Goal: Information Seeking & Learning: Learn about a topic

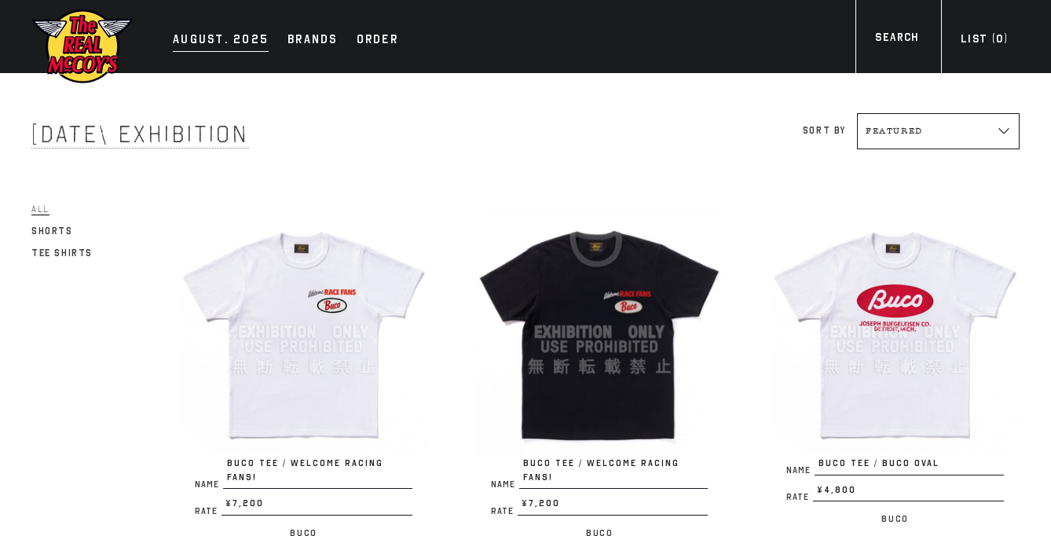
click at [214, 42] on div "AUGUST. 2025" at bounding box center [221, 41] width 96 height 22
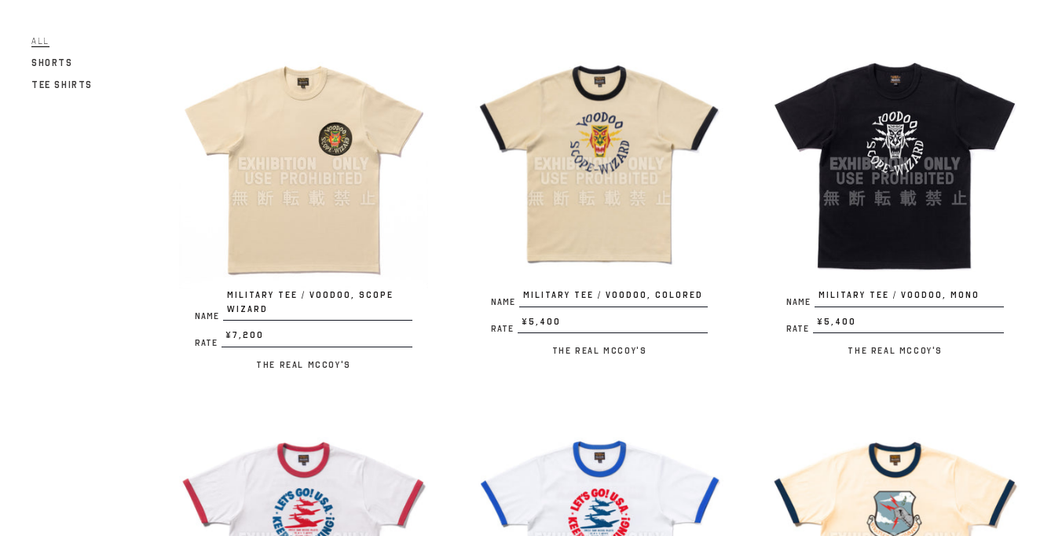
scroll to position [182, 0]
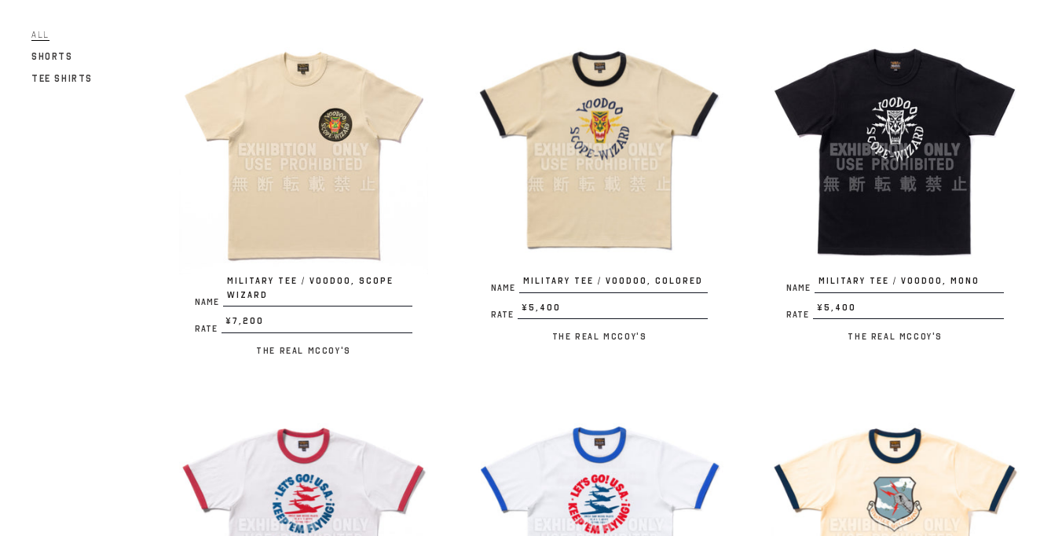
click at [568, 210] on img at bounding box center [599, 149] width 249 height 249
click at [550, 163] on img at bounding box center [599, 149] width 249 height 249
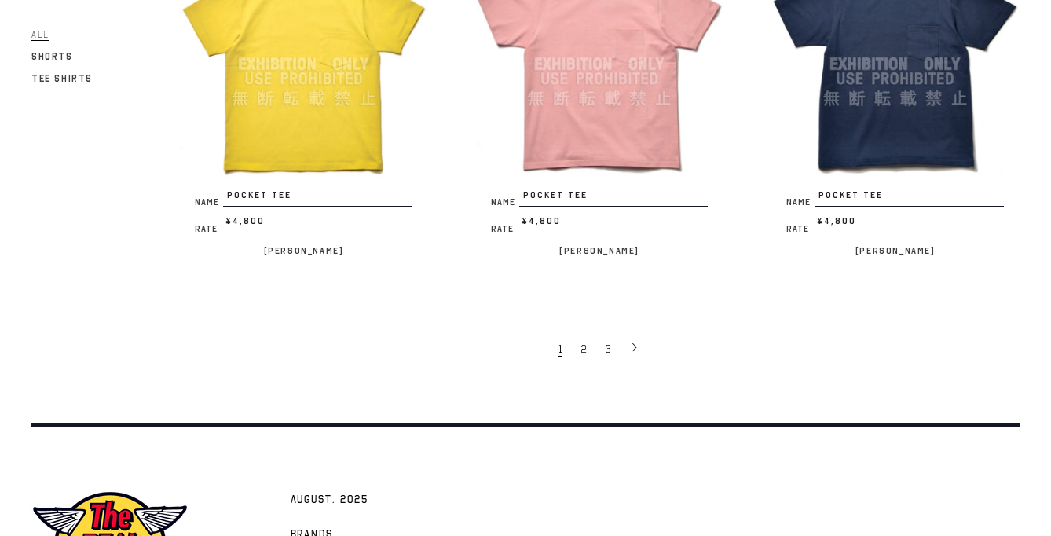
scroll to position [2919, 0]
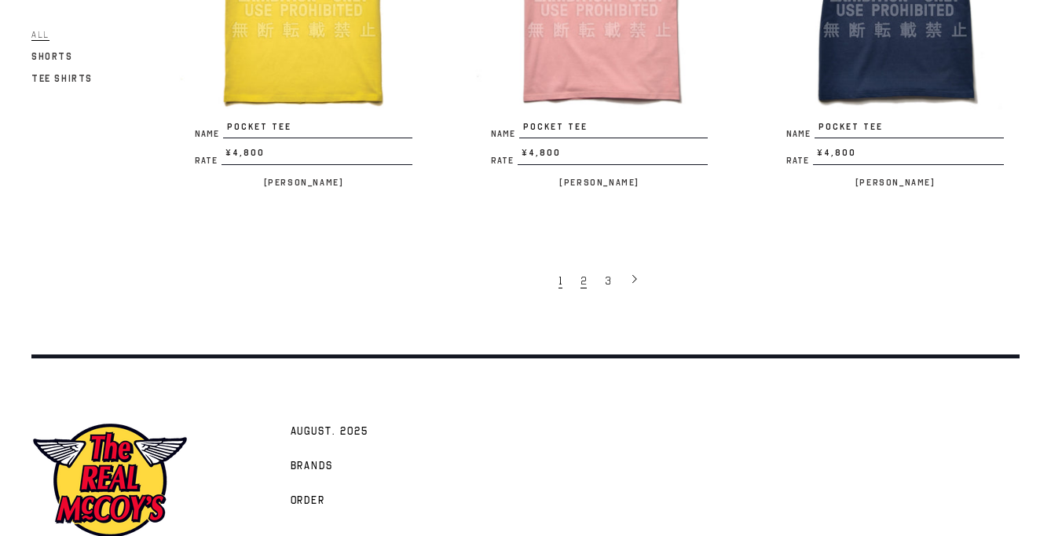
click at [580, 273] on span "2" at bounding box center [583, 280] width 6 height 15
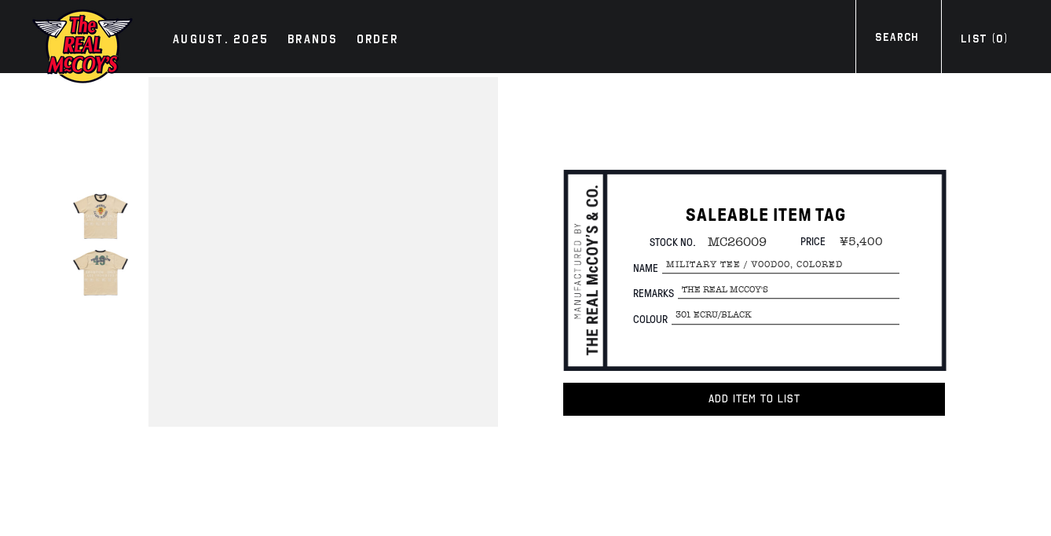
click at [600, 174] on div "SALEABLE ITEM TAG Stock No. MC26009 Price ¥5,400 Name MILITARY TEE / VOODOO, CO…" at bounding box center [732, 278] width 492 height 253
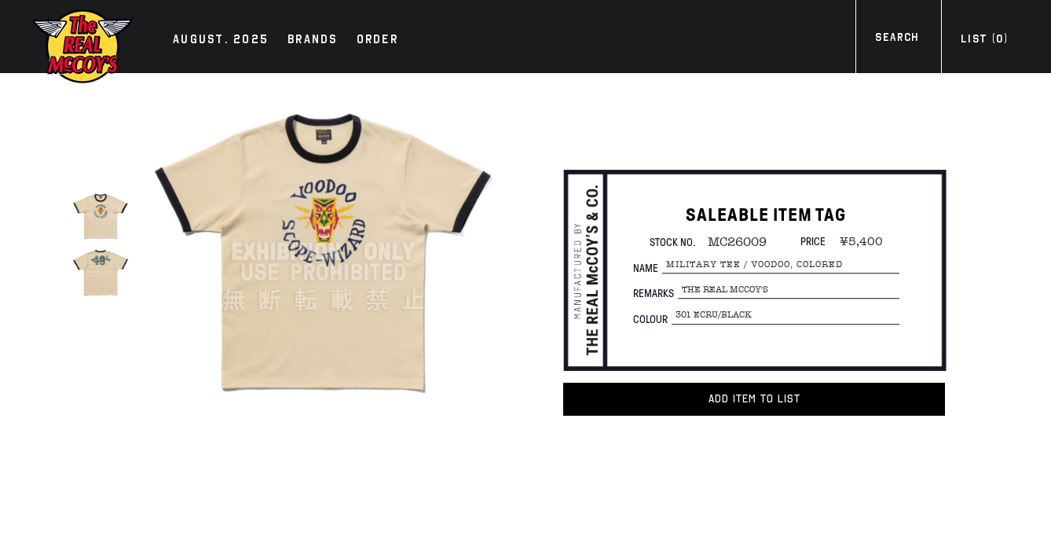
click at [115, 289] on img at bounding box center [100, 272] width 56 height 56
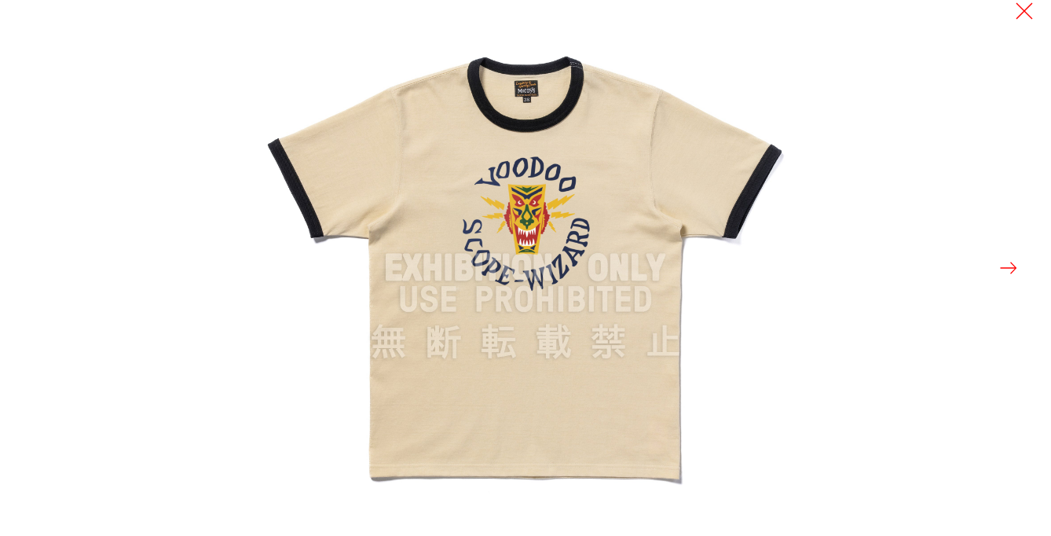
click at [1010, 272] on button at bounding box center [1008, 268] width 22 height 22
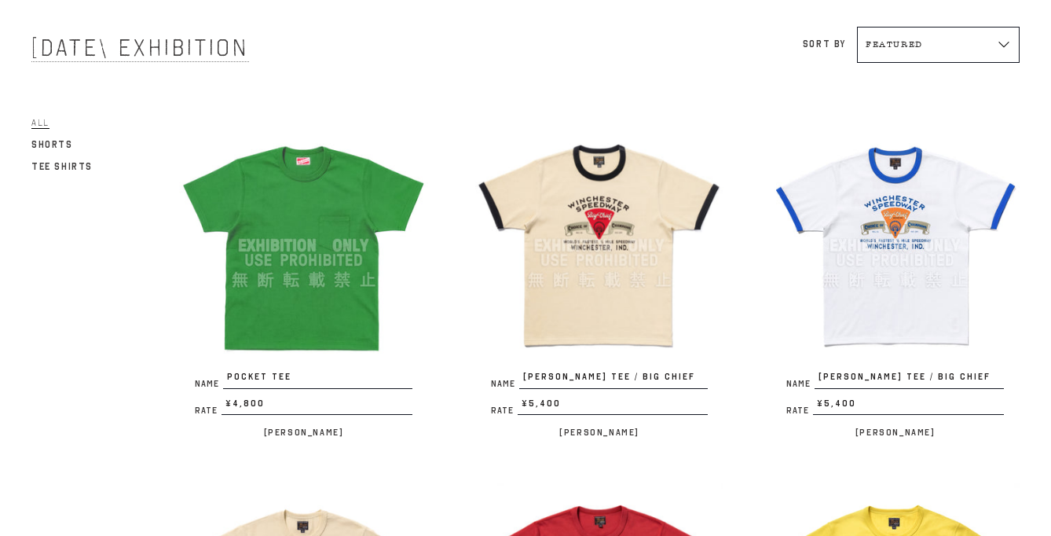
scroll to position [115, 0]
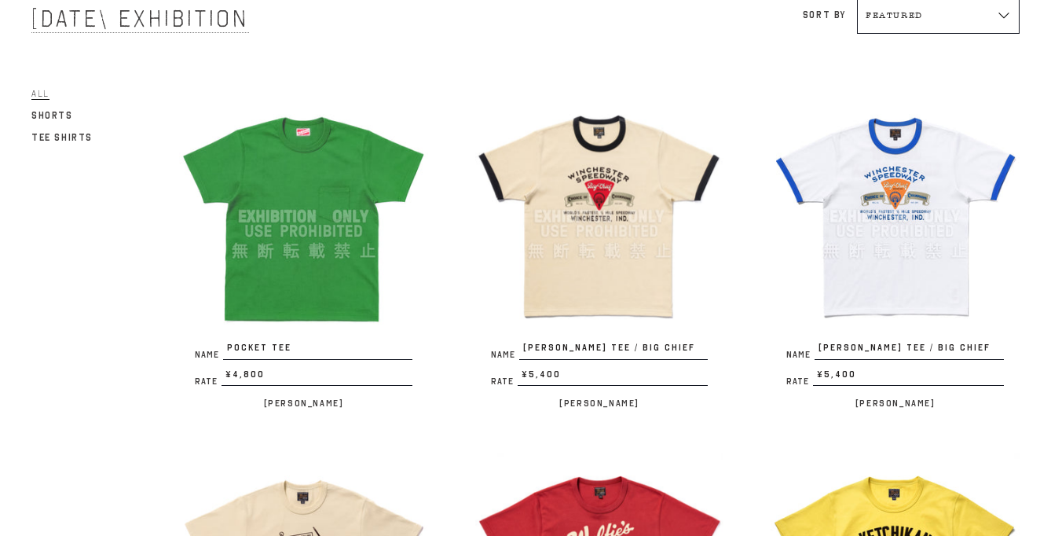
click at [605, 188] on img at bounding box center [599, 216] width 249 height 249
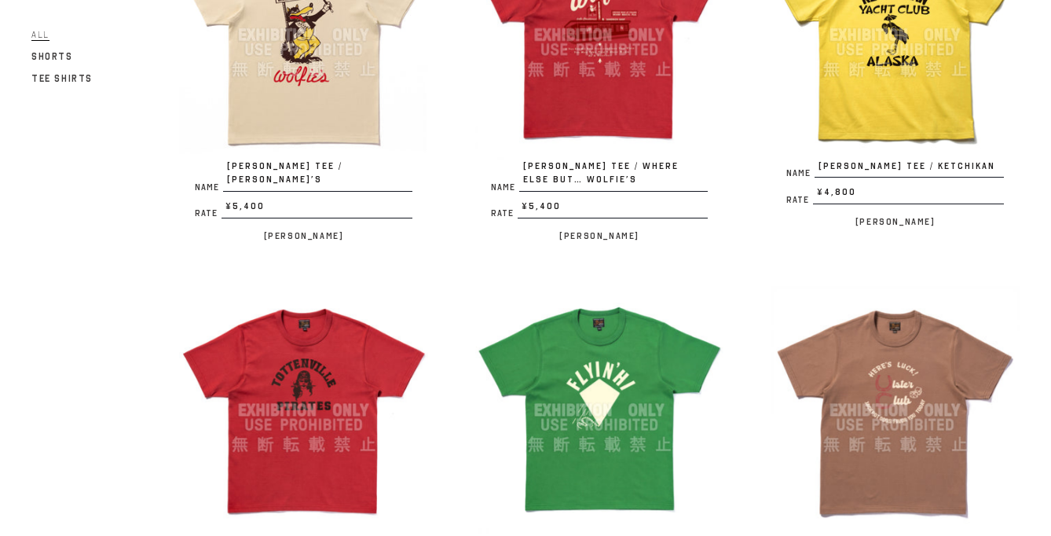
scroll to position [620, 0]
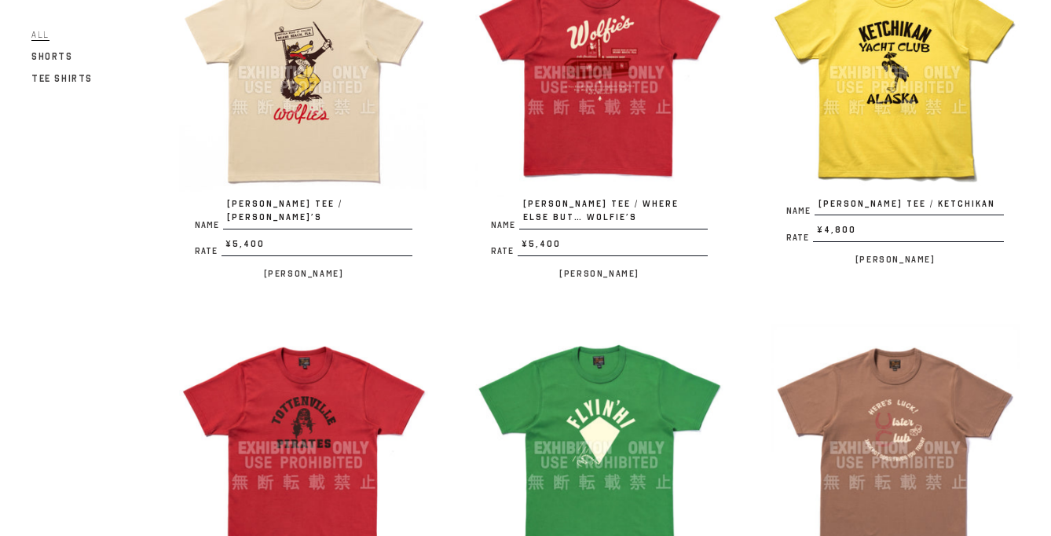
click at [334, 155] on img at bounding box center [303, 72] width 249 height 249
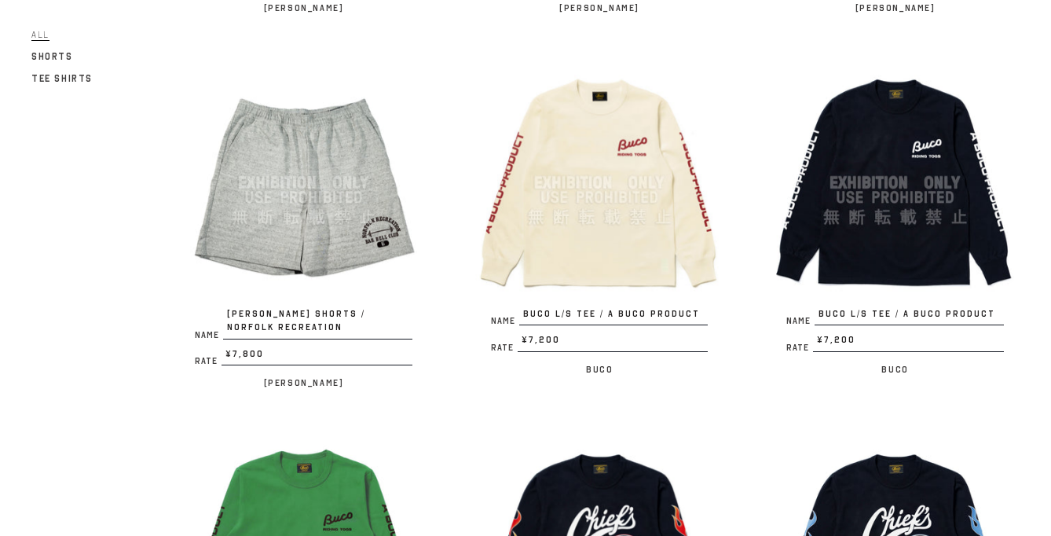
scroll to position [2009, 0]
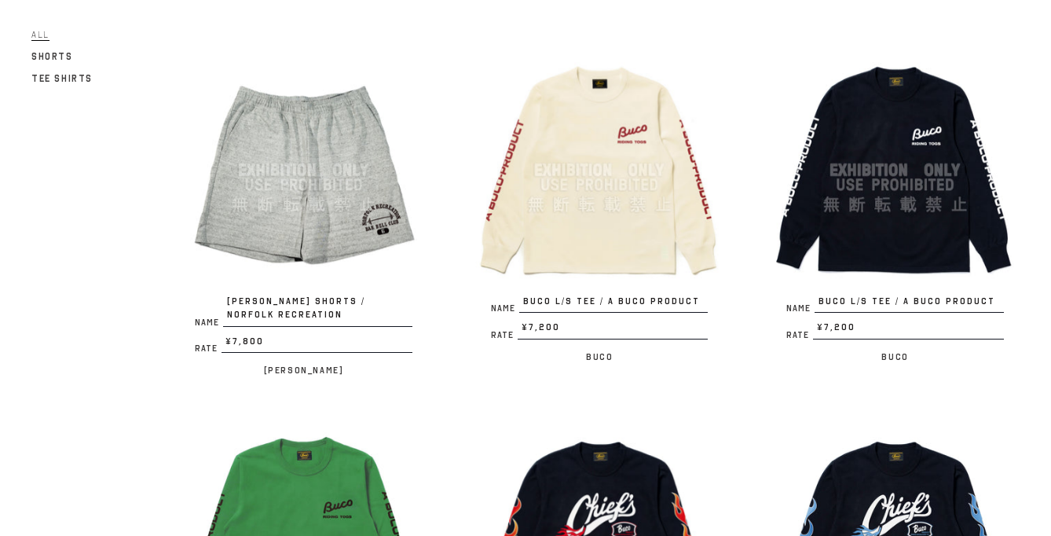
click at [550, 206] on img at bounding box center [599, 170] width 249 height 249
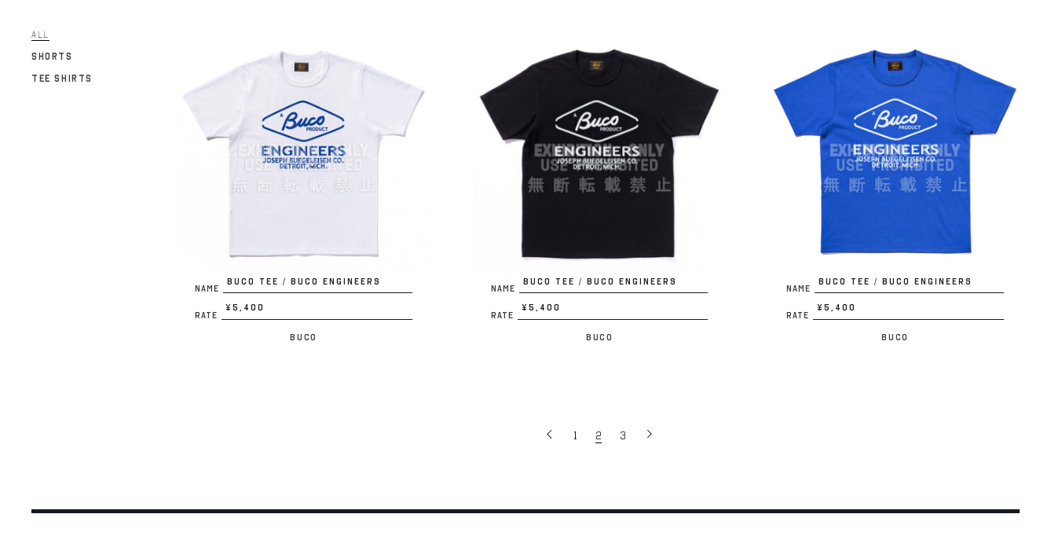
scroll to position [2761, 0]
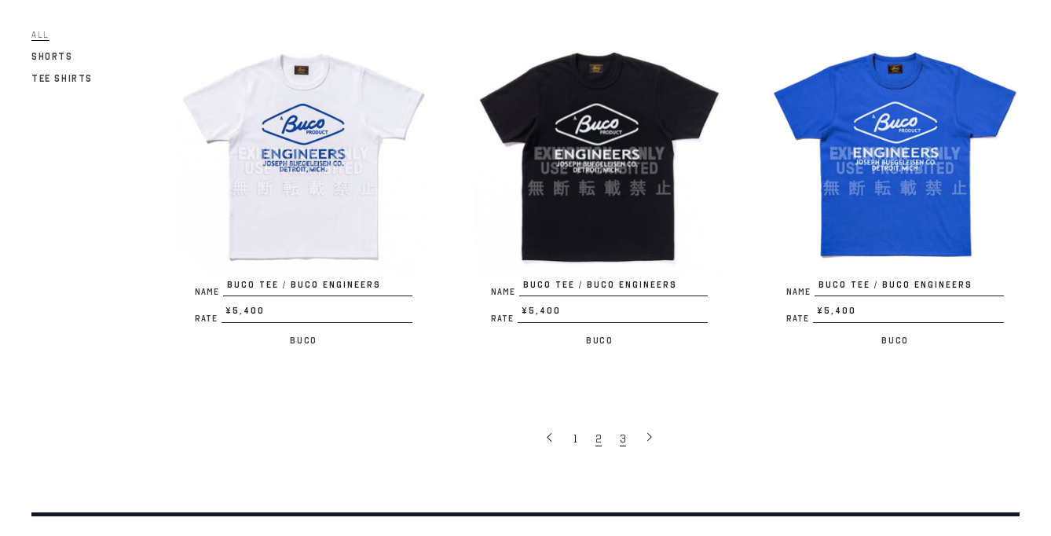
click at [625, 430] on link "3" at bounding box center [624, 437] width 24 height 31
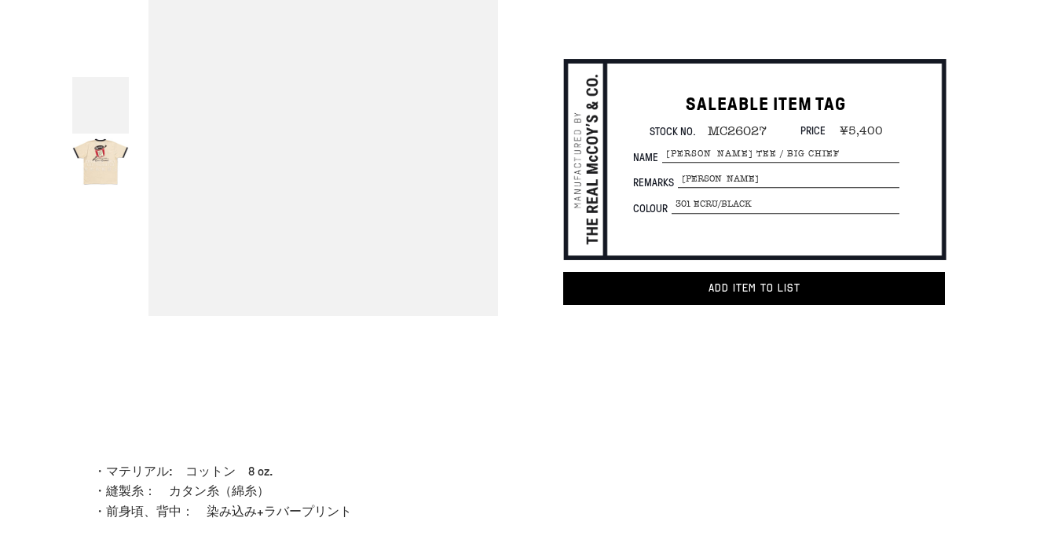
scroll to position [112, 0]
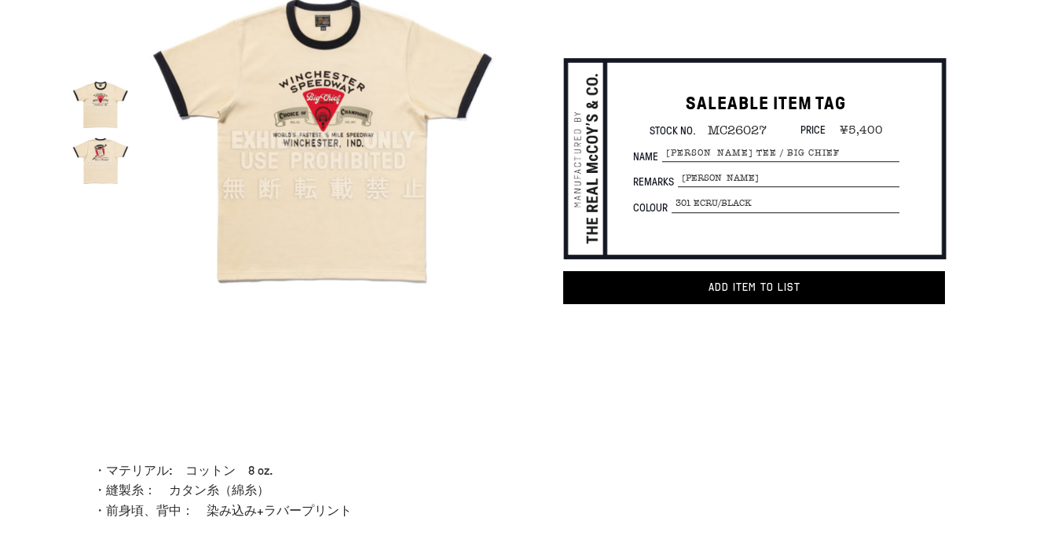
click at [104, 157] on img at bounding box center [100, 161] width 56 height 56
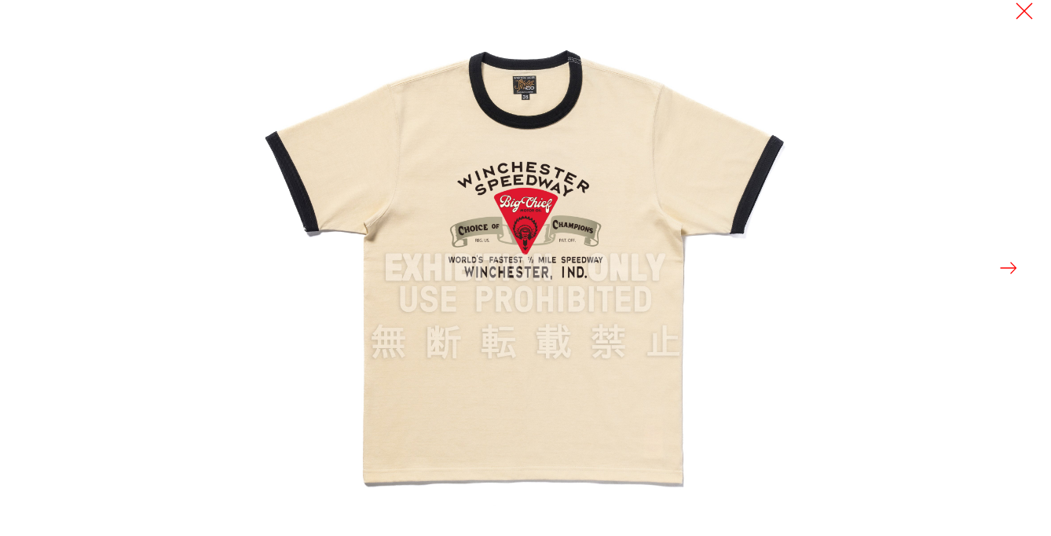
click at [1005, 263] on button at bounding box center [1008, 268] width 22 height 22
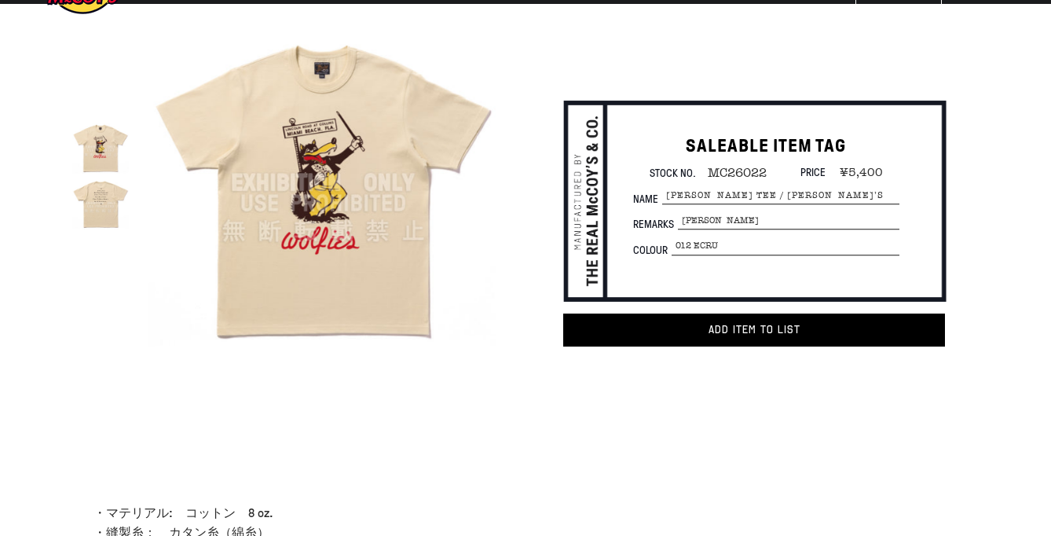
scroll to position [75, 0]
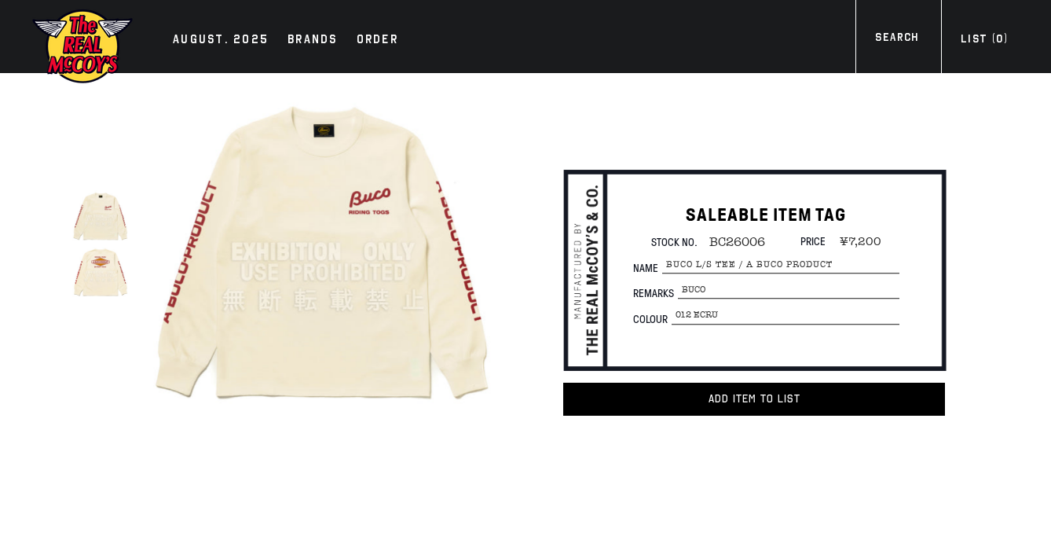
click at [96, 272] on img at bounding box center [100, 272] width 56 height 56
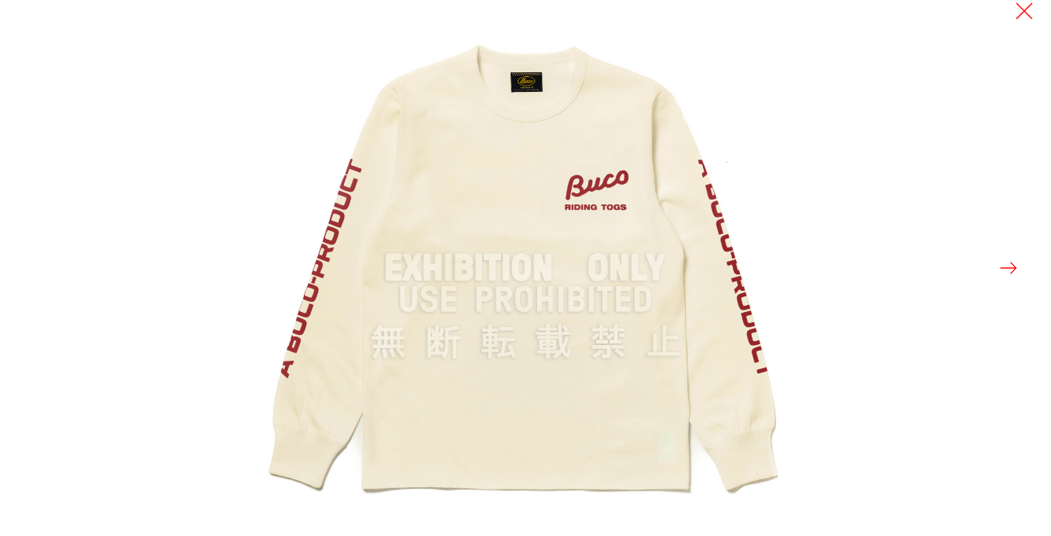
click at [1011, 268] on button at bounding box center [1008, 268] width 22 height 22
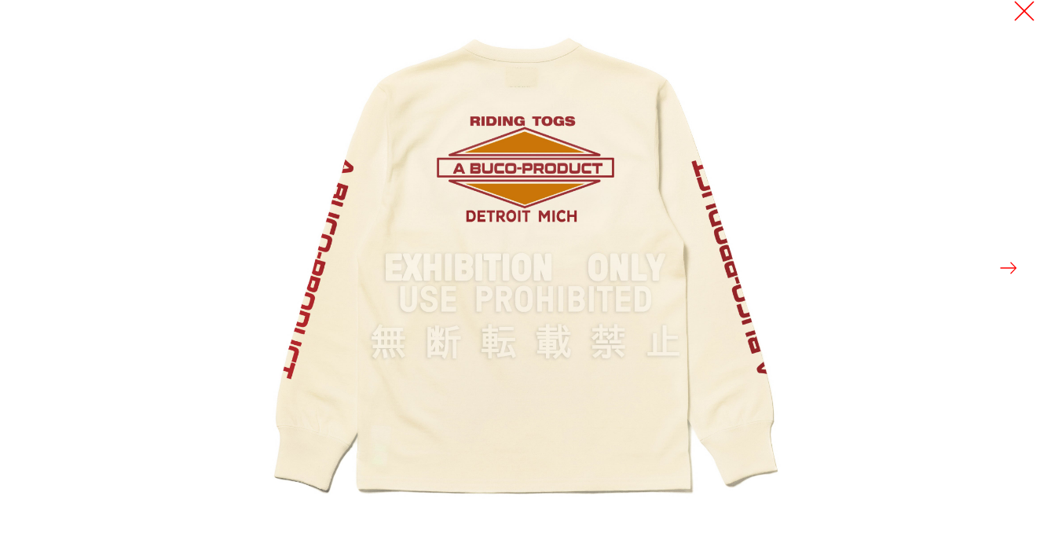
click at [1028, 19] on button at bounding box center [1024, 11] width 22 height 22
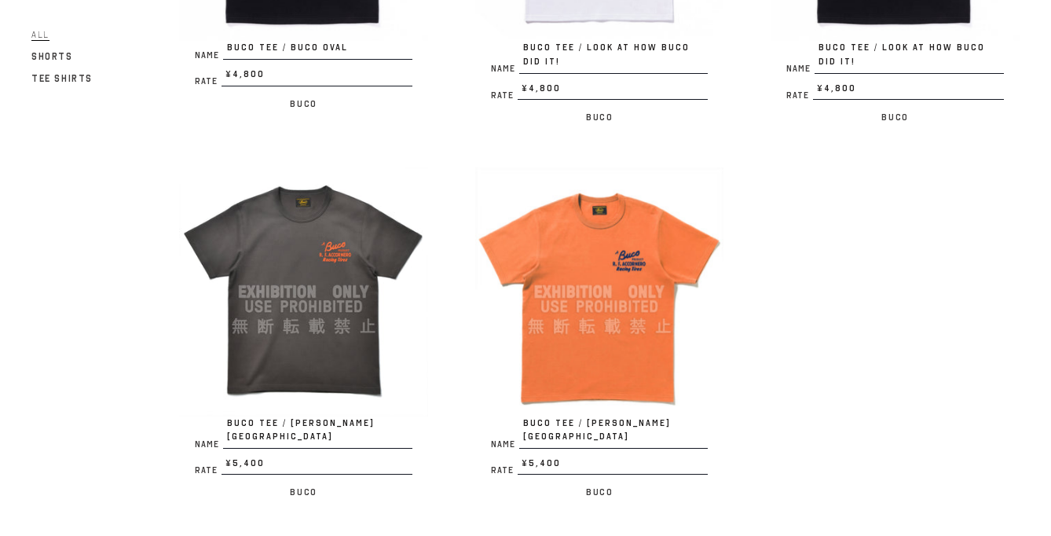
scroll to position [794, 0]
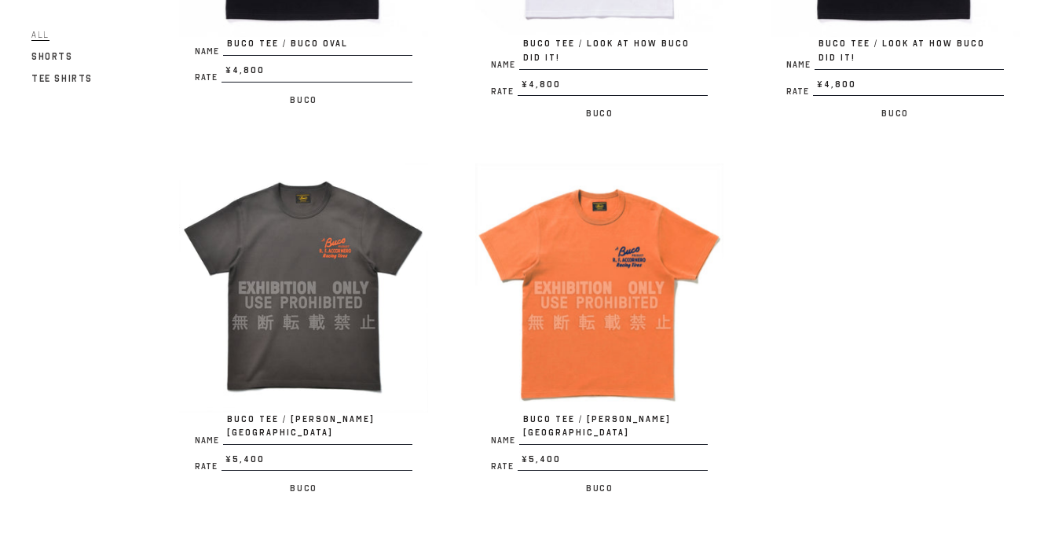
click at [617, 261] on img at bounding box center [599, 287] width 249 height 249
click at [295, 270] on img at bounding box center [303, 287] width 249 height 249
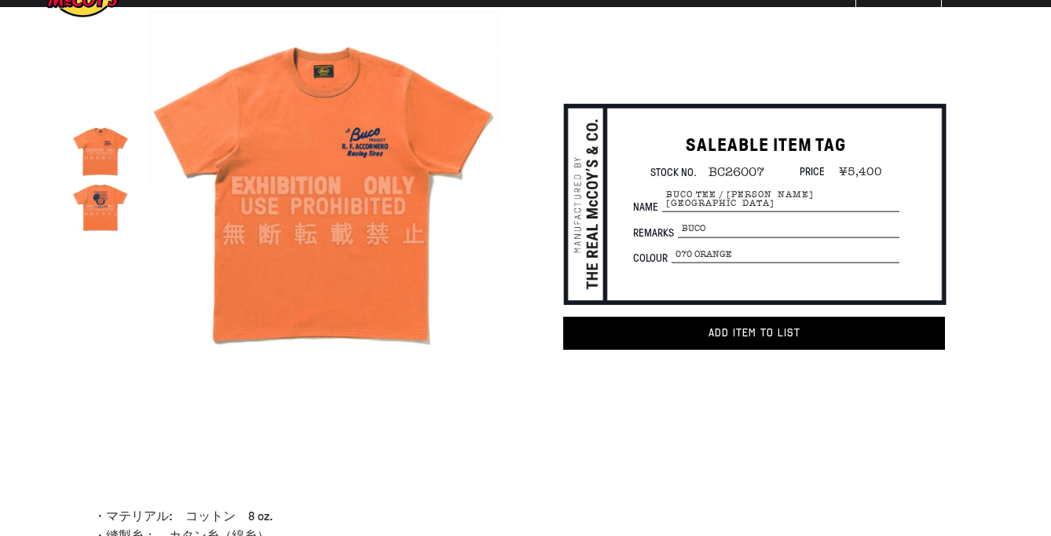
scroll to position [71, 0]
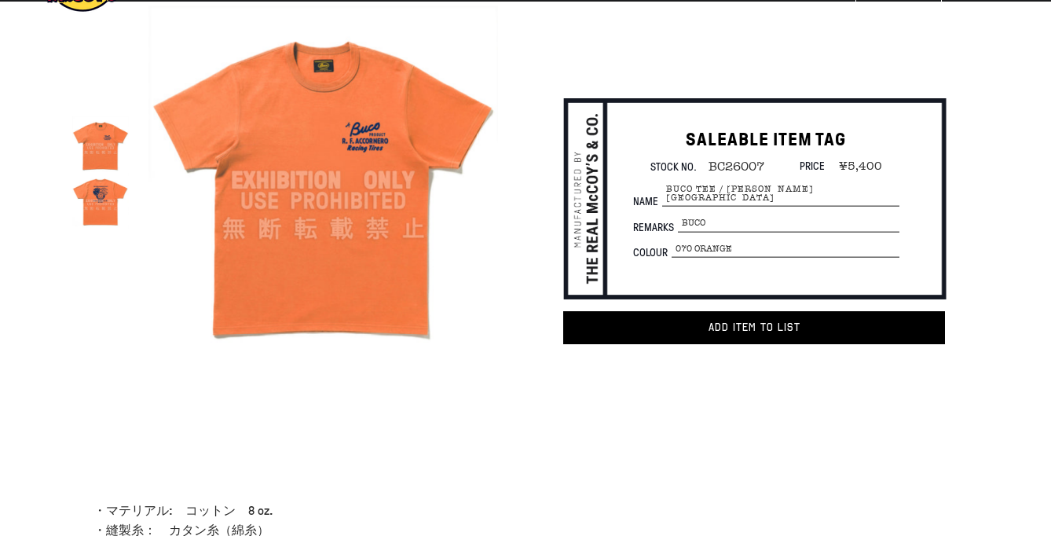
click at [111, 205] on img at bounding box center [100, 201] width 56 height 56
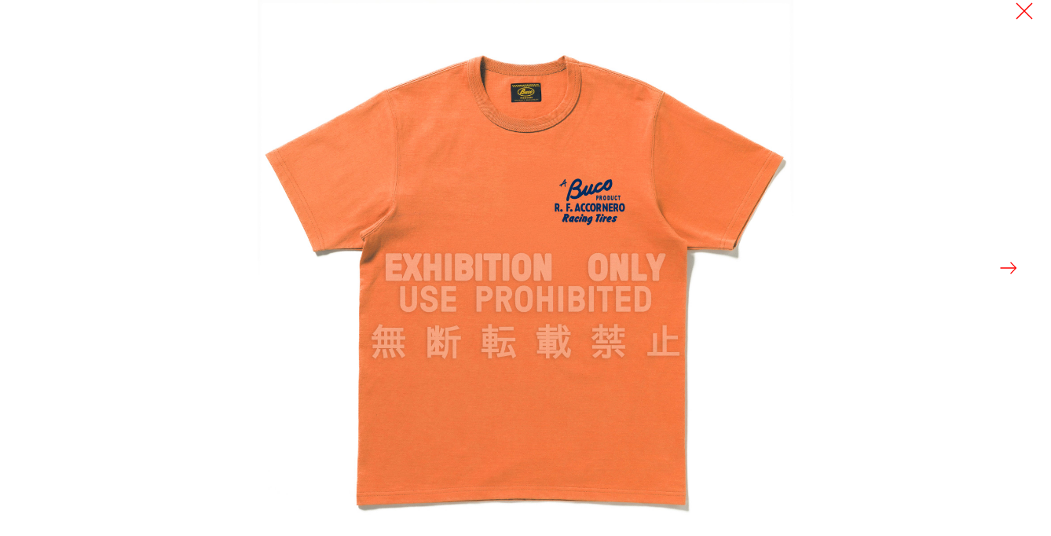
click at [993, 265] on div at bounding box center [783, 268] width 1051 height 536
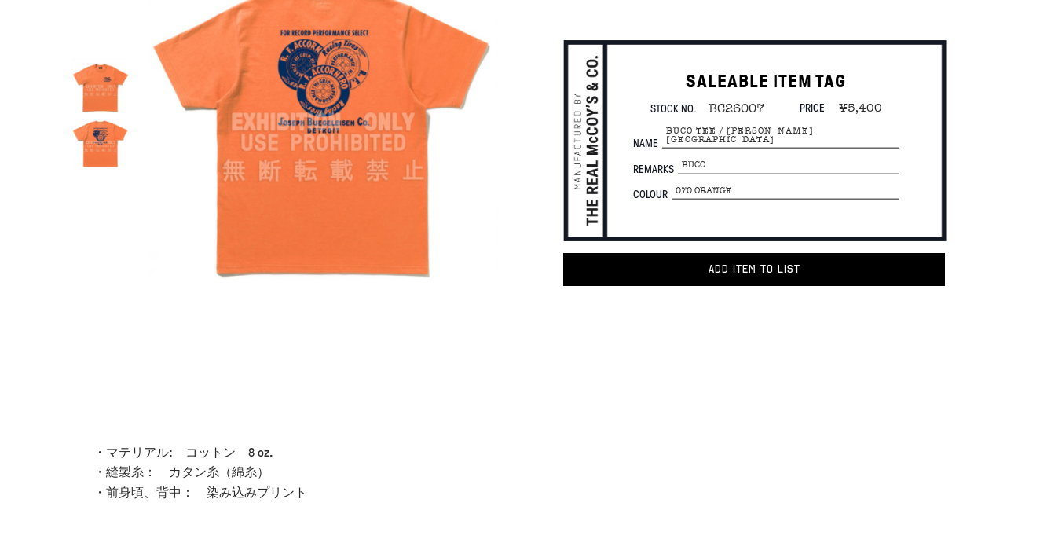
scroll to position [0, 0]
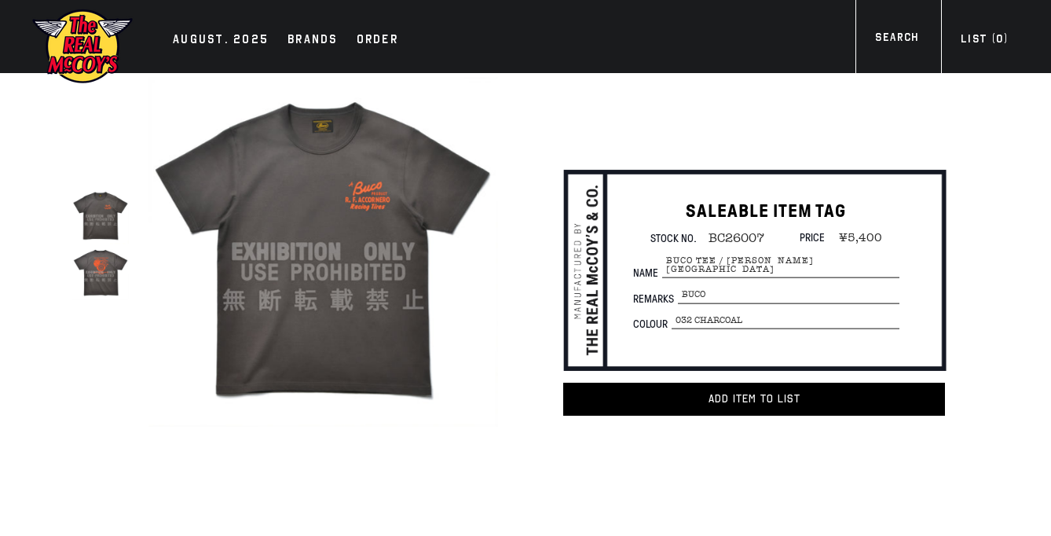
click at [108, 272] on img at bounding box center [100, 272] width 56 height 56
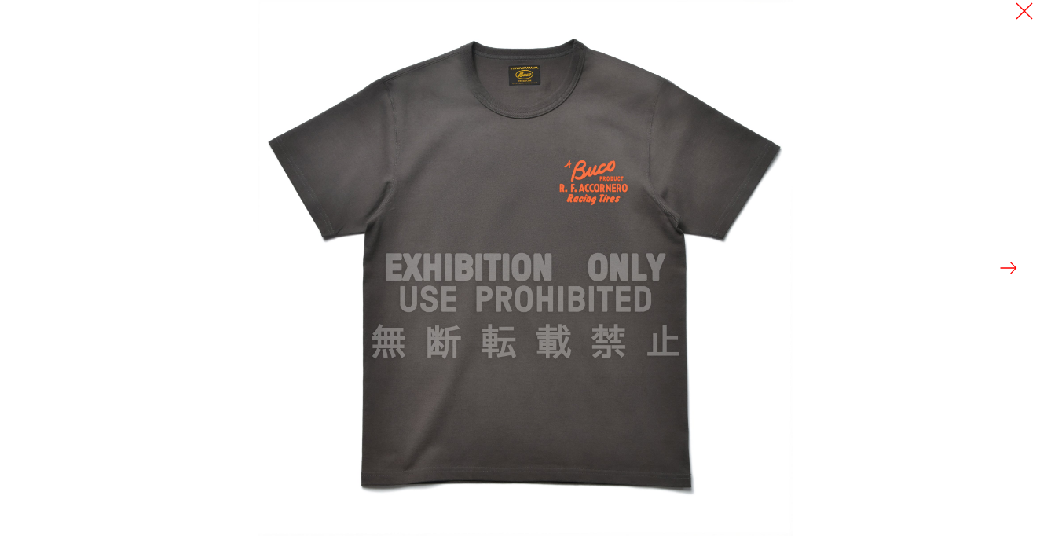
click at [1005, 269] on button at bounding box center [1008, 268] width 22 height 22
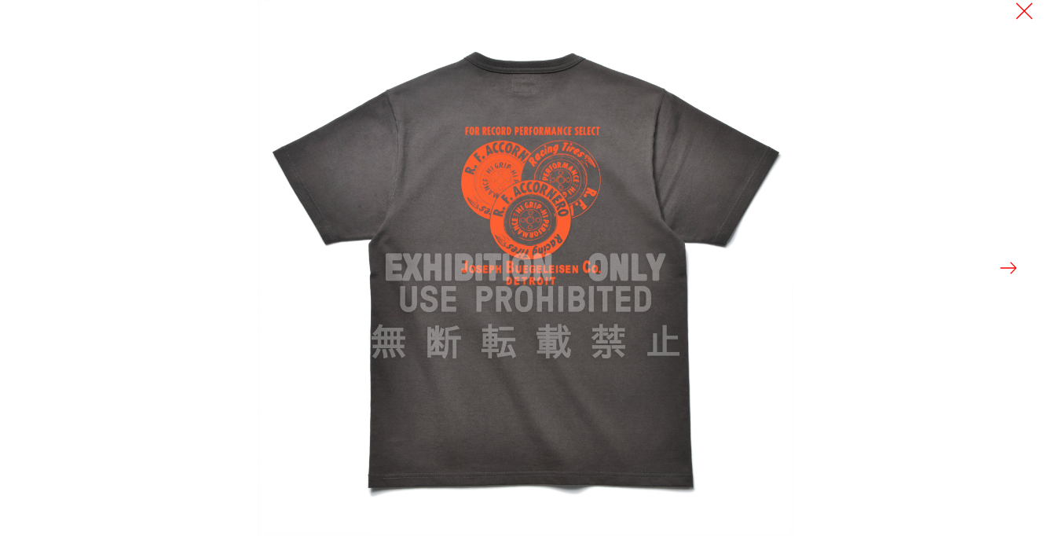
click at [1005, 269] on button at bounding box center [1008, 268] width 22 height 22
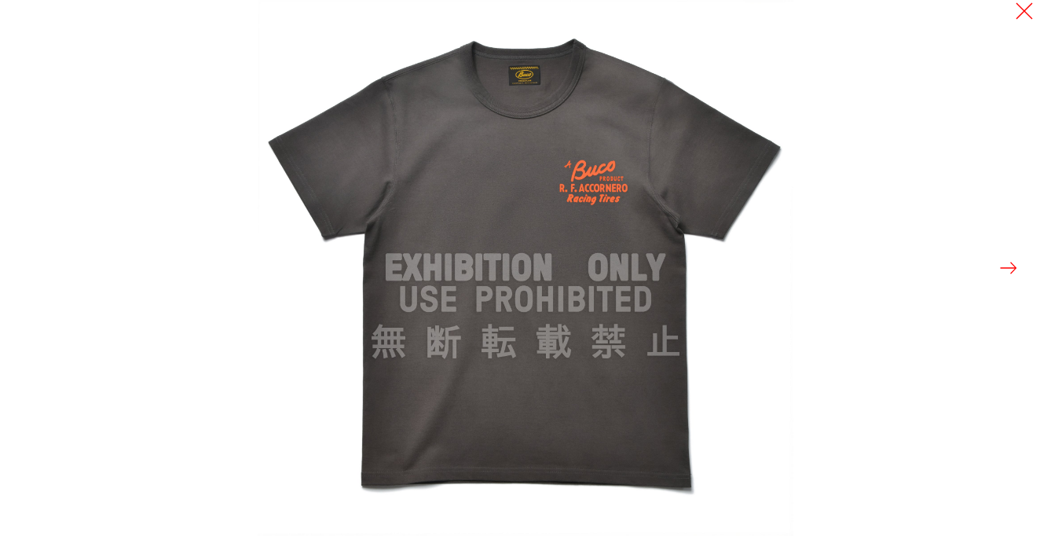
click at [1005, 269] on button at bounding box center [1008, 268] width 22 height 22
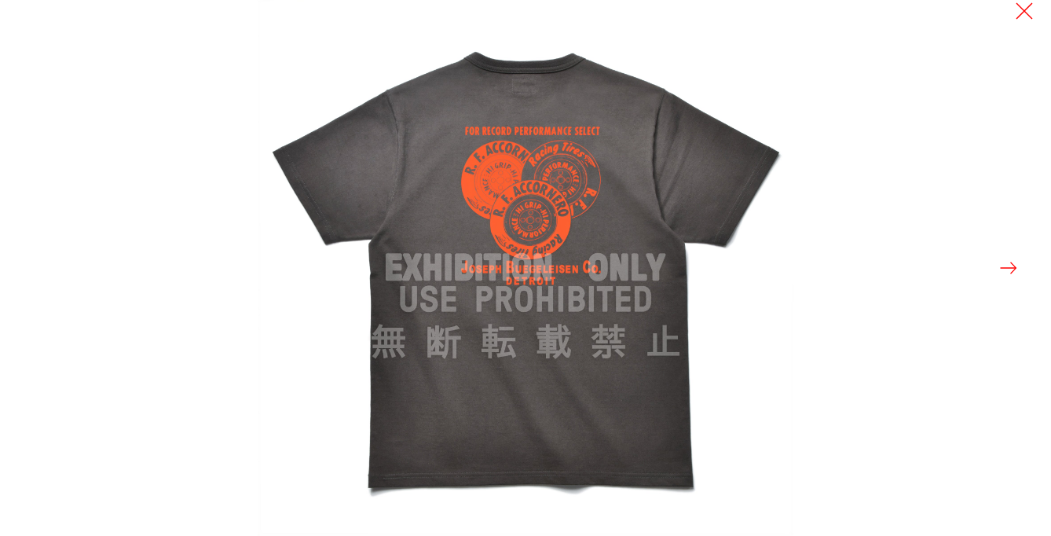
click at [1005, 269] on button at bounding box center [1008, 268] width 22 height 22
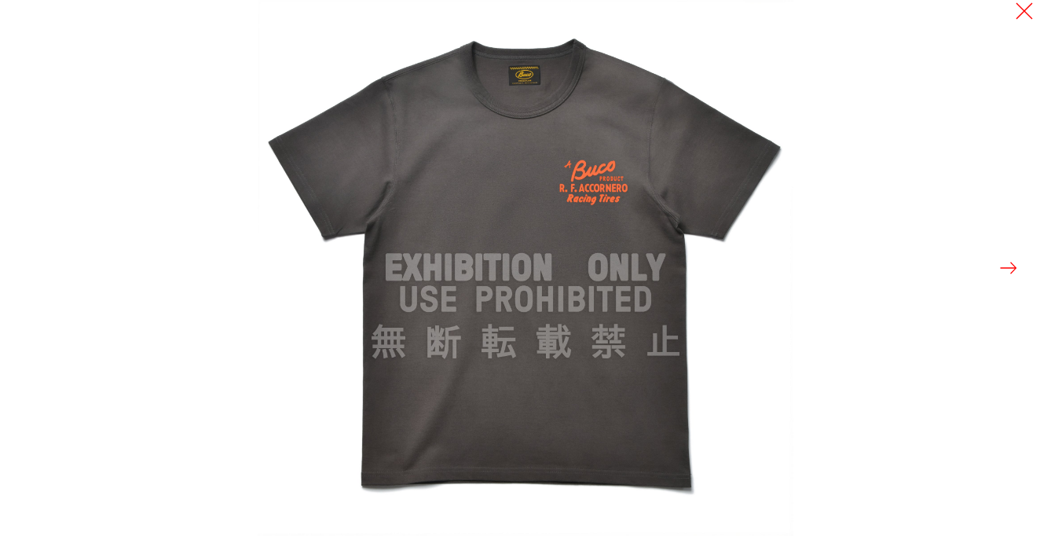
click at [1005, 270] on button at bounding box center [1008, 268] width 22 height 22
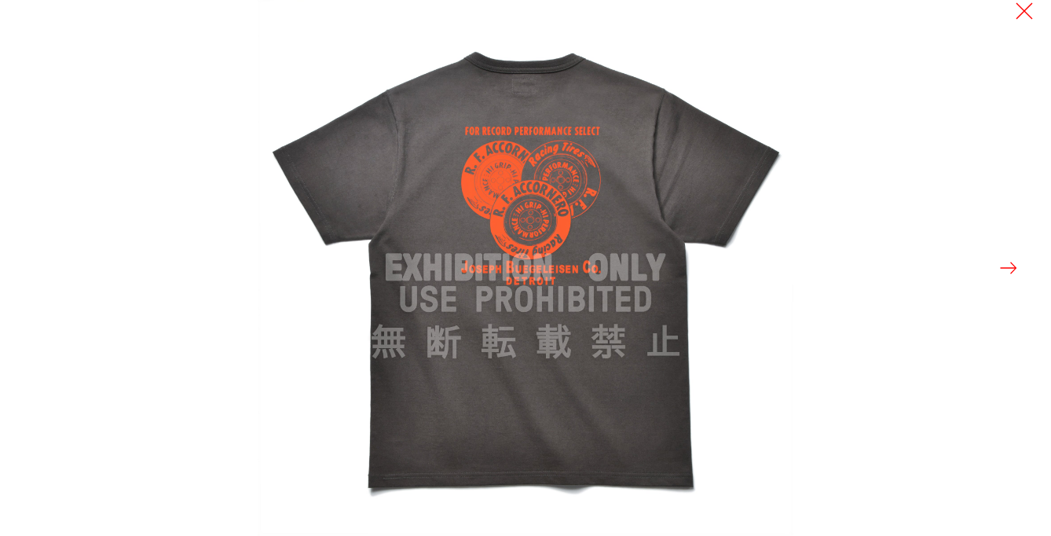
click at [1005, 270] on button at bounding box center [1008, 268] width 22 height 22
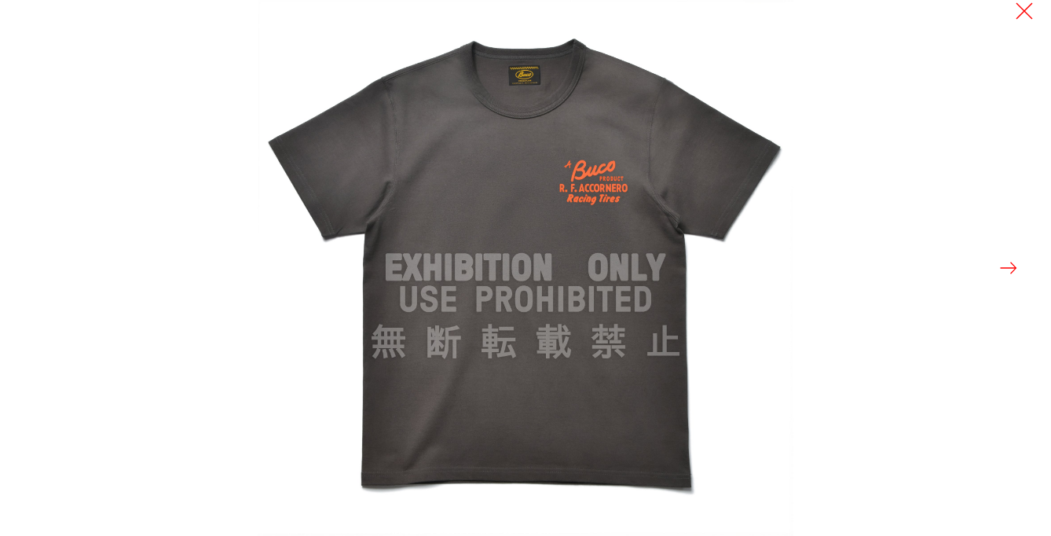
click at [1005, 270] on button at bounding box center [1008, 268] width 22 height 22
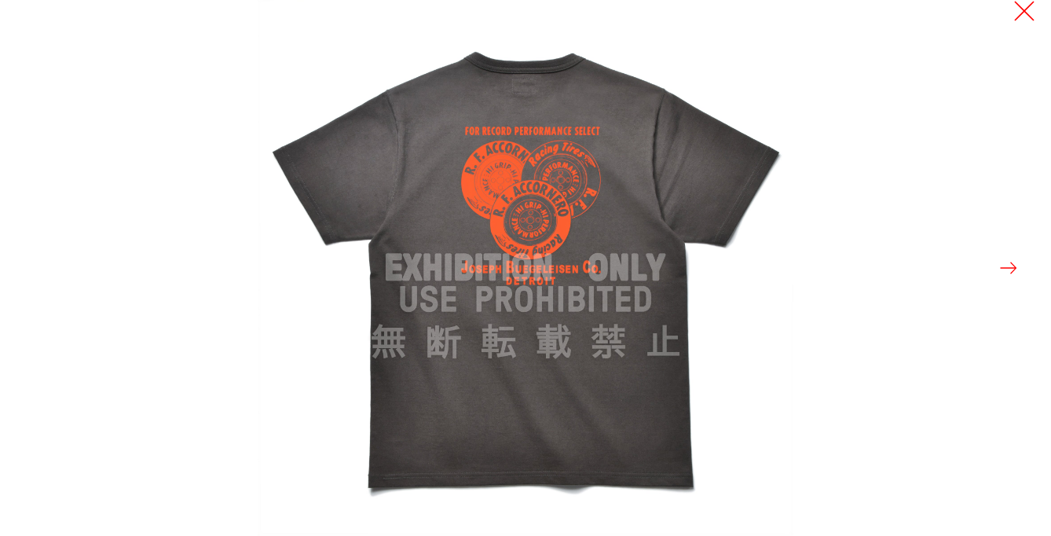
click at [1026, 14] on button at bounding box center [1024, 11] width 22 height 22
